Goal: Transaction & Acquisition: Purchase product/service

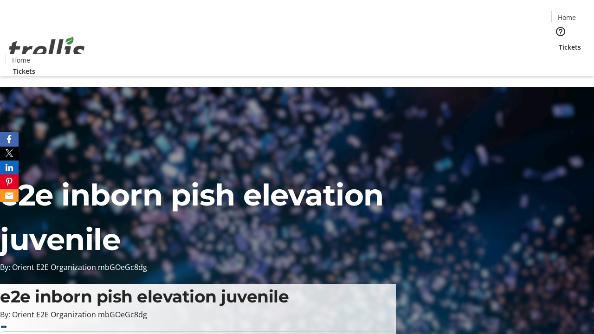
click at [558, 42] on span "Tickets" at bounding box center [569, 47] width 22 height 10
